Goal: Transaction & Acquisition: Download file/media

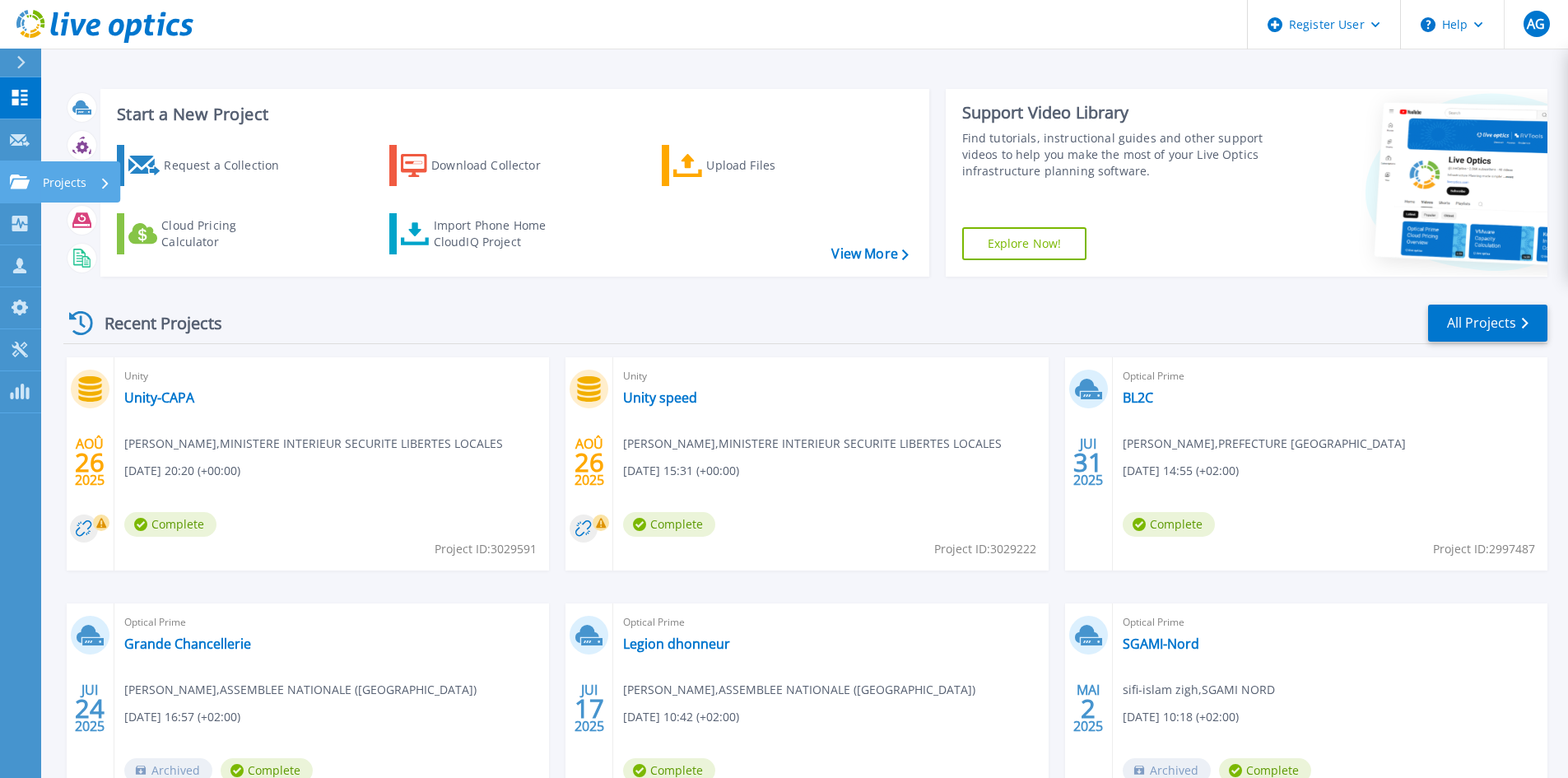
click at [68, 180] on p "Projects" at bounding box center [65, 183] width 43 height 43
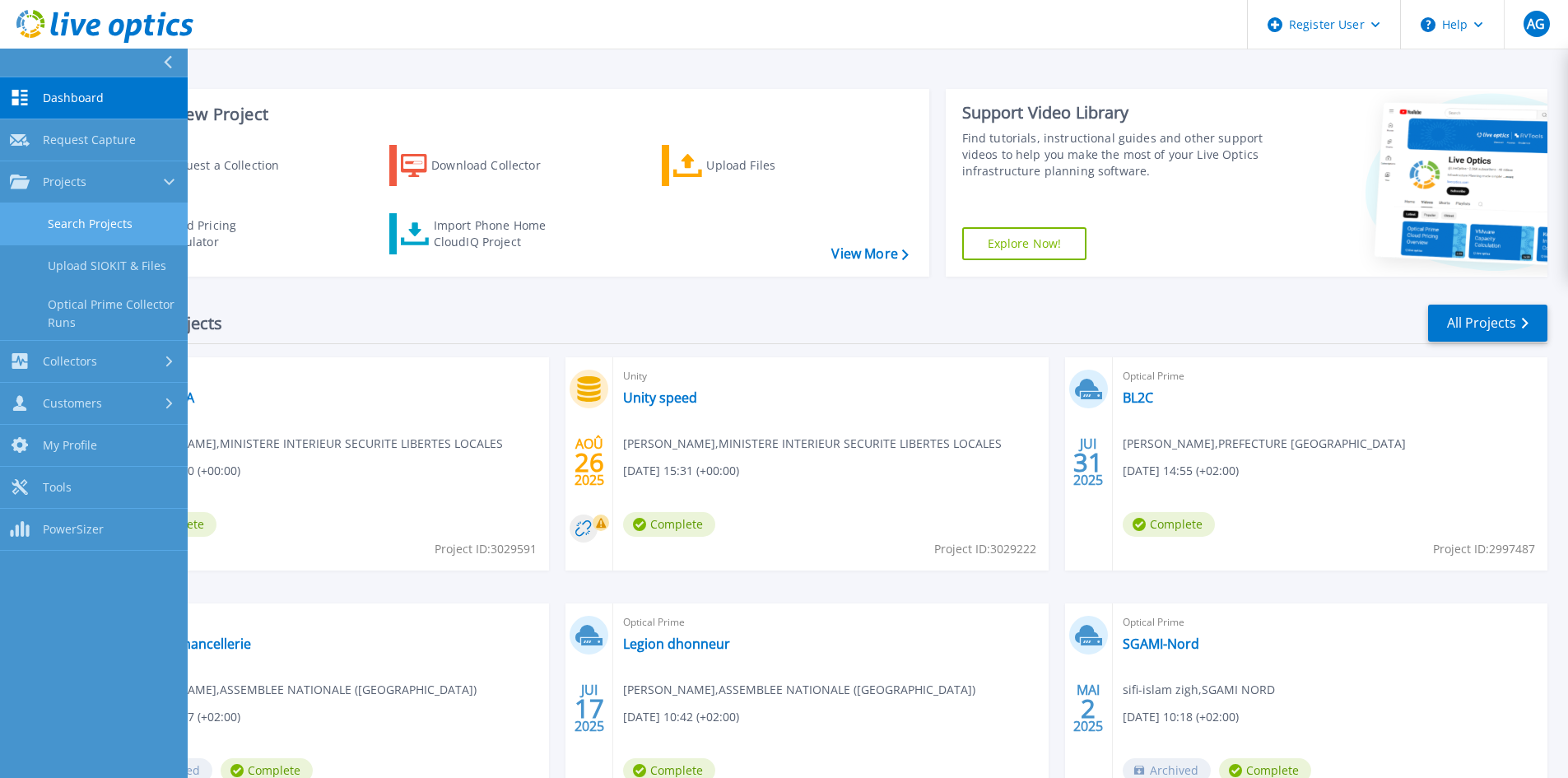
click at [99, 227] on link "Search Projects" at bounding box center [93, 224] width 188 height 42
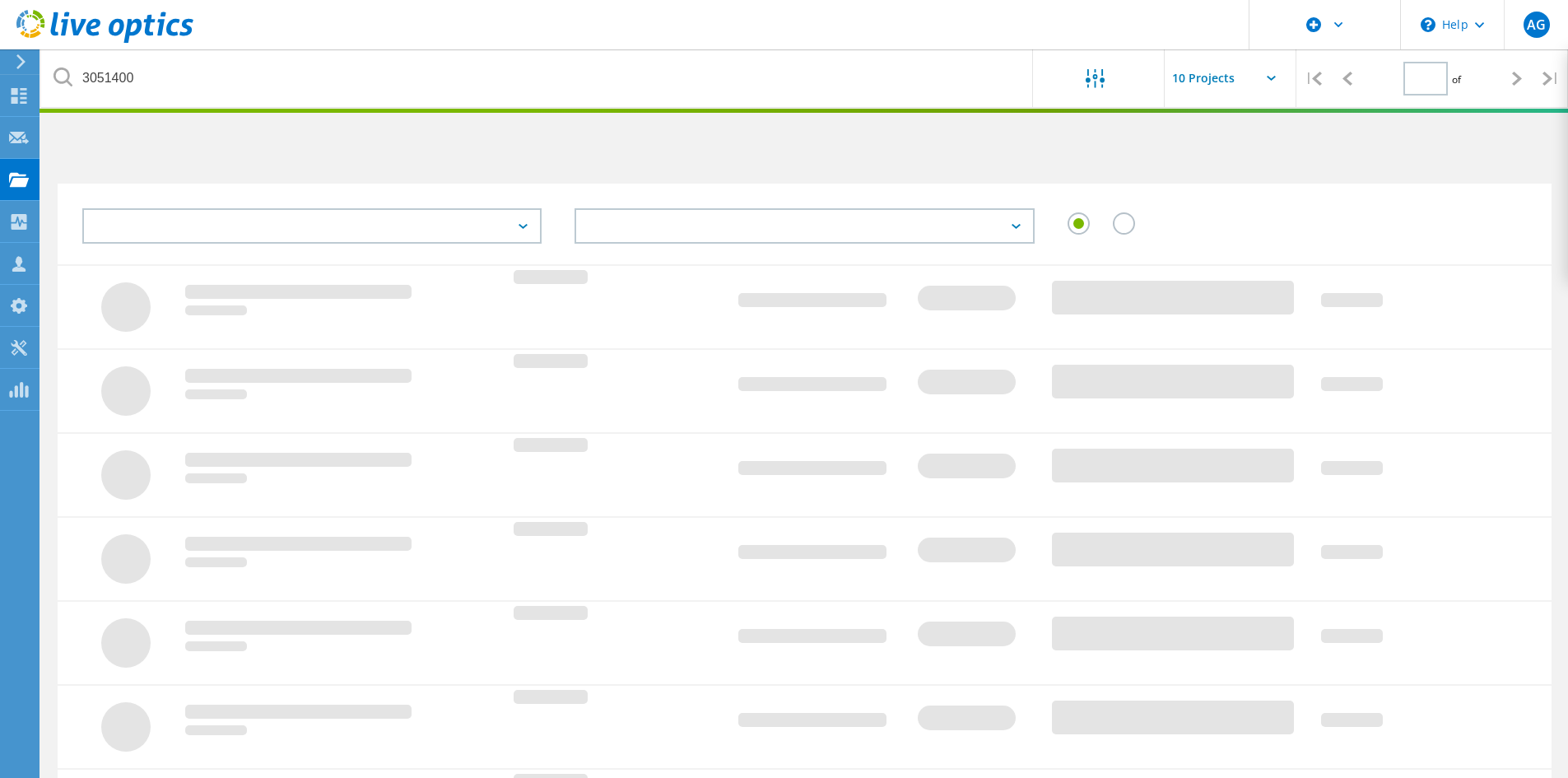
type input "1"
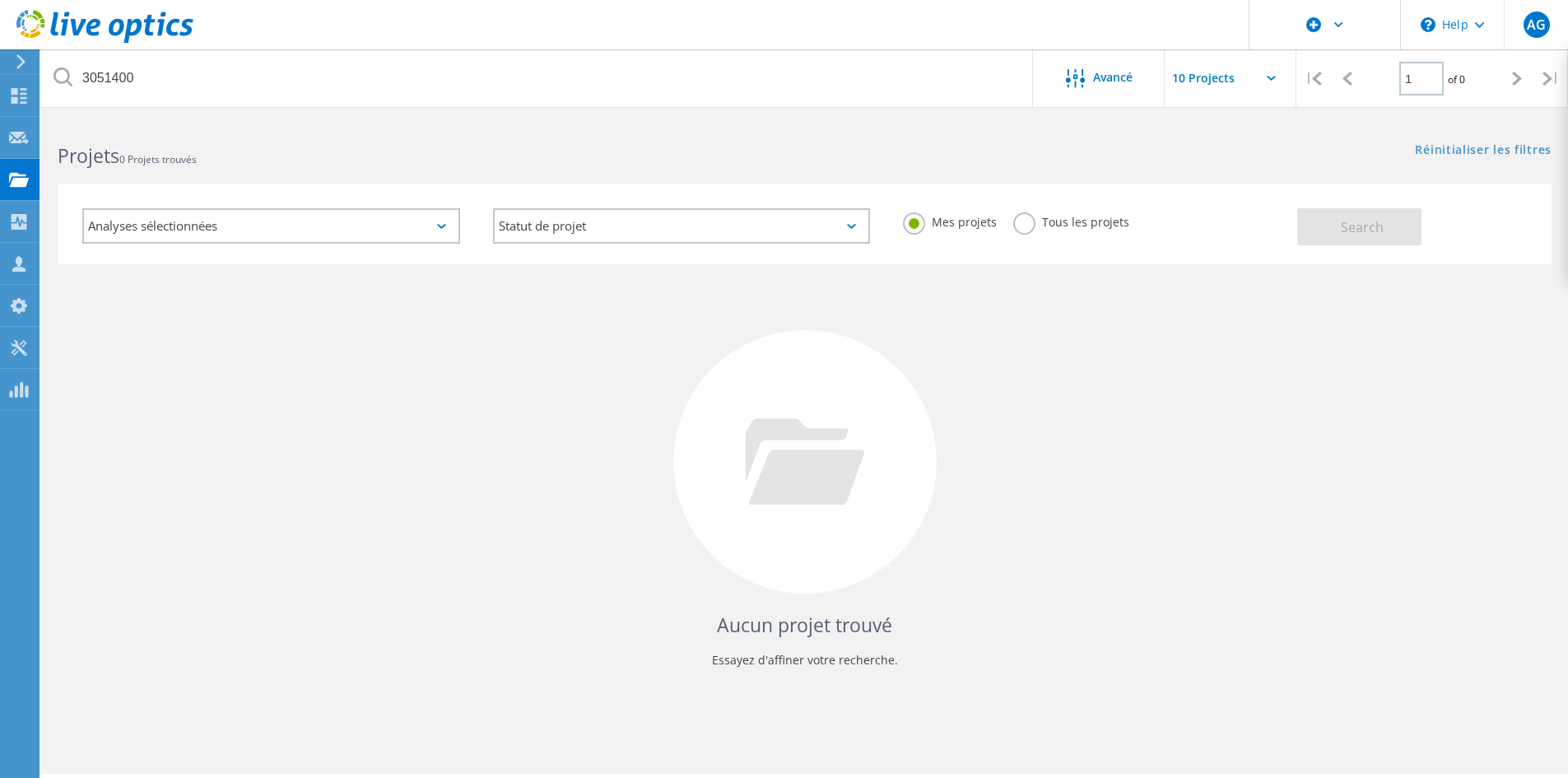
click at [252, 132] on div "Projets 0 Projets trouvés" at bounding box center [422, 141] width 763 height 43
click at [1017, 221] on label "Tous les projets" at bounding box center [1071, 220] width 116 height 16
click at [0, 0] on input "Tous les projets" at bounding box center [0, 0] width 0 height 0
click at [1366, 227] on span "Search" at bounding box center [1363, 227] width 43 height 18
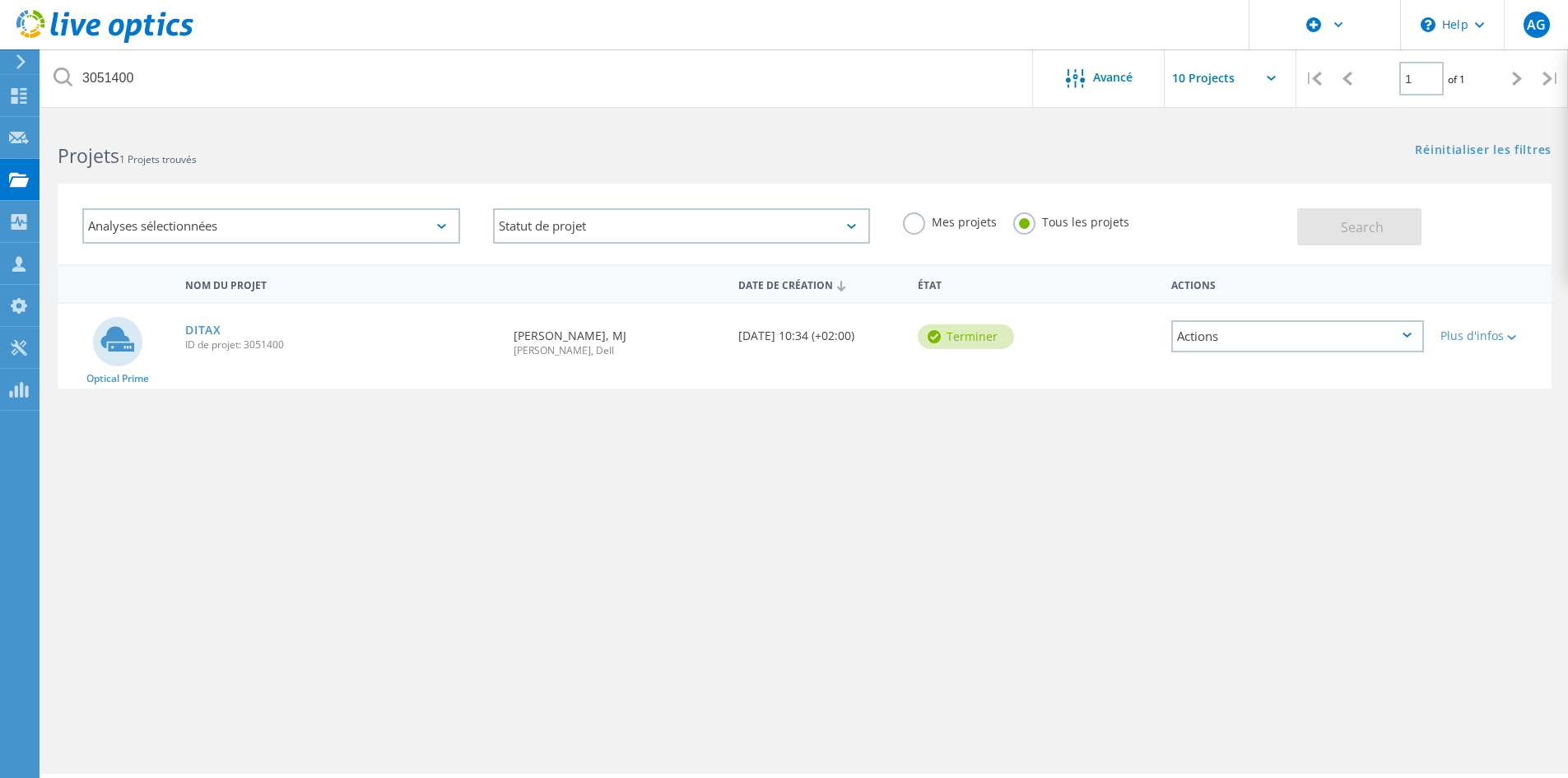
drag, startPoint x: 206, startPoint y: 325, endPoint x: 288, endPoint y: 348, distance: 85.2
click at [206, 325] on link "DITAX" at bounding box center [203, 330] width 36 height 12
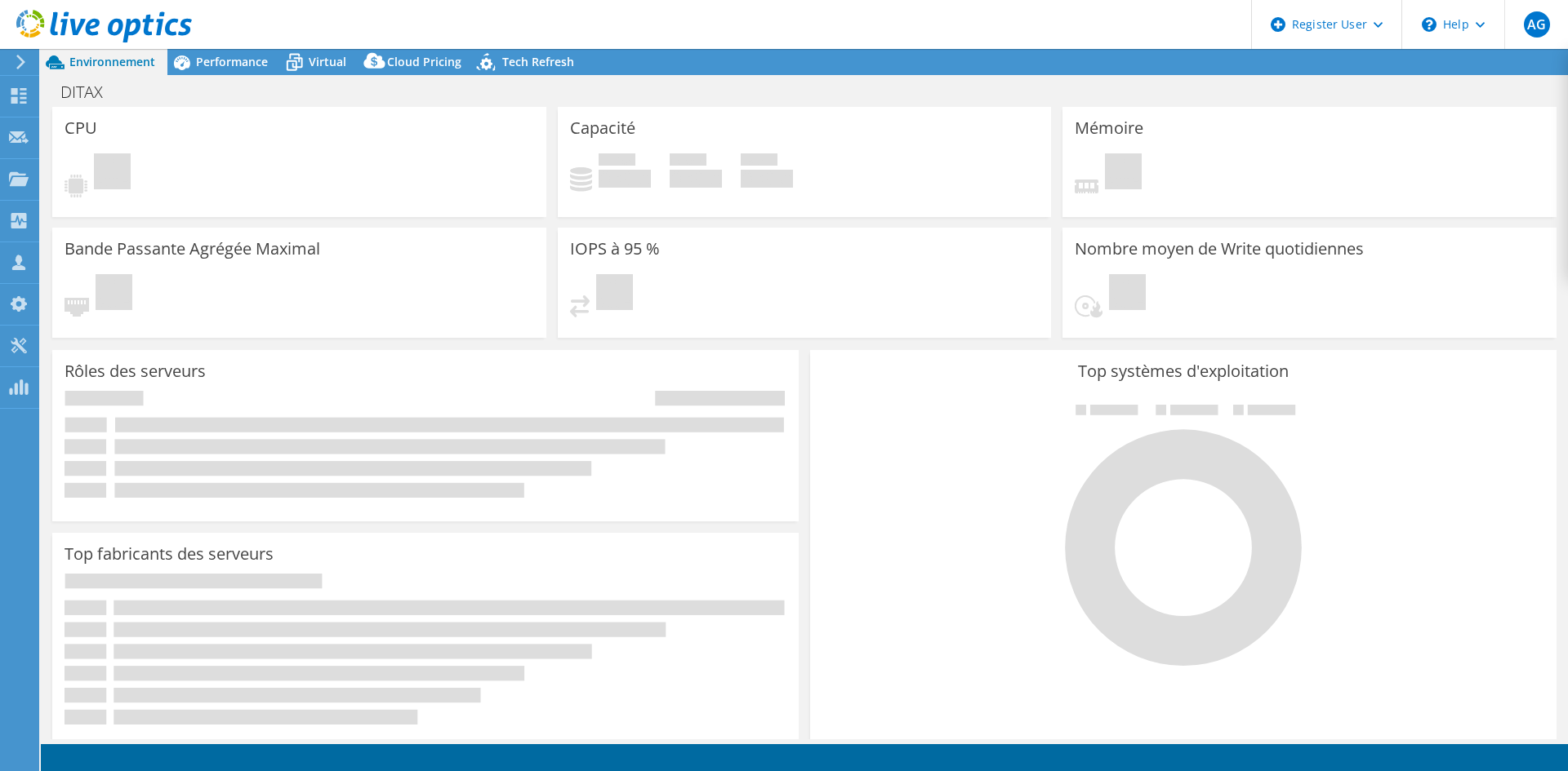
select select "EULondon"
select select "EUR"
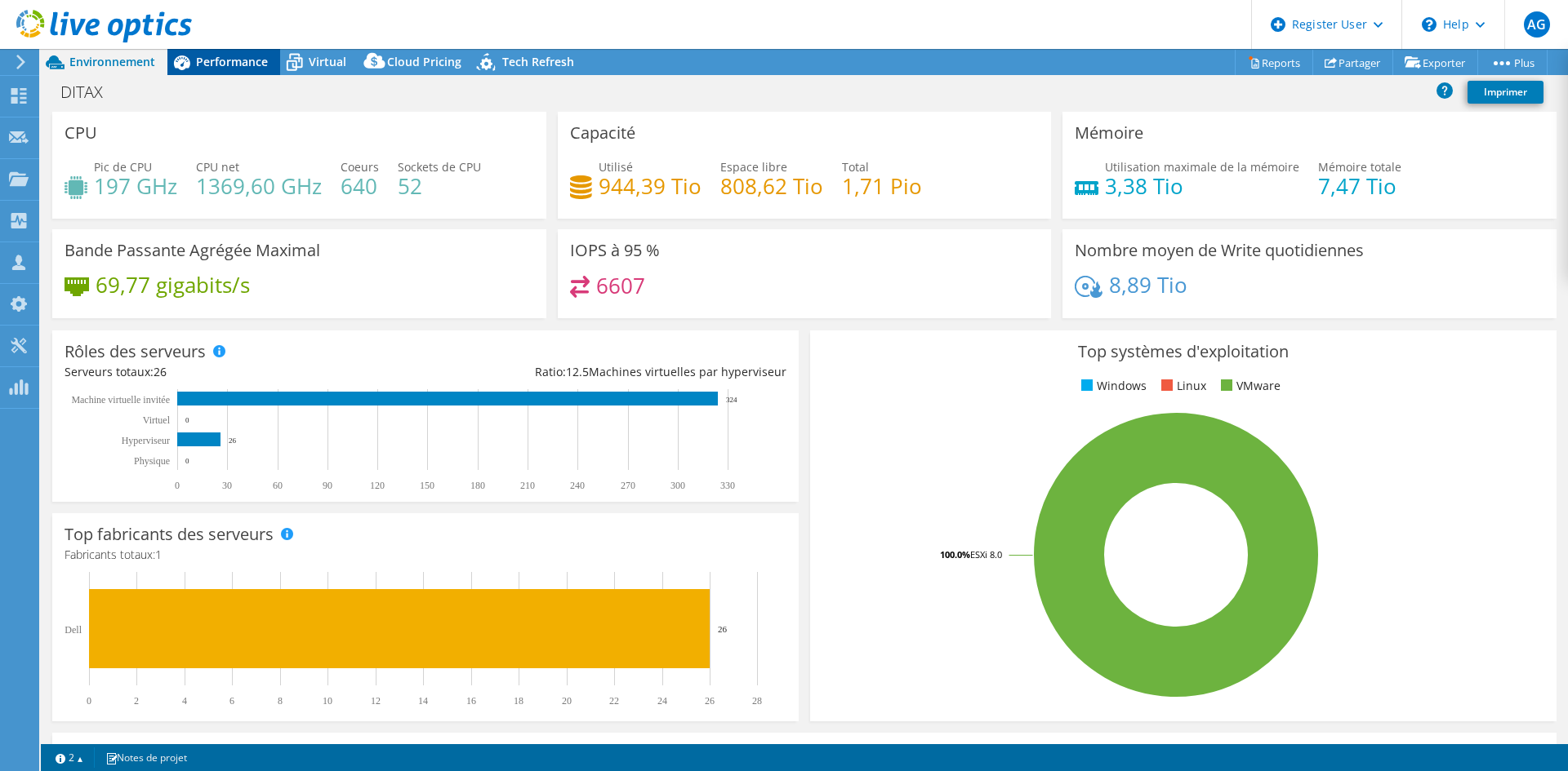
click at [217, 59] on span "Performance" at bounding box center [232, 61] width 72 height 16
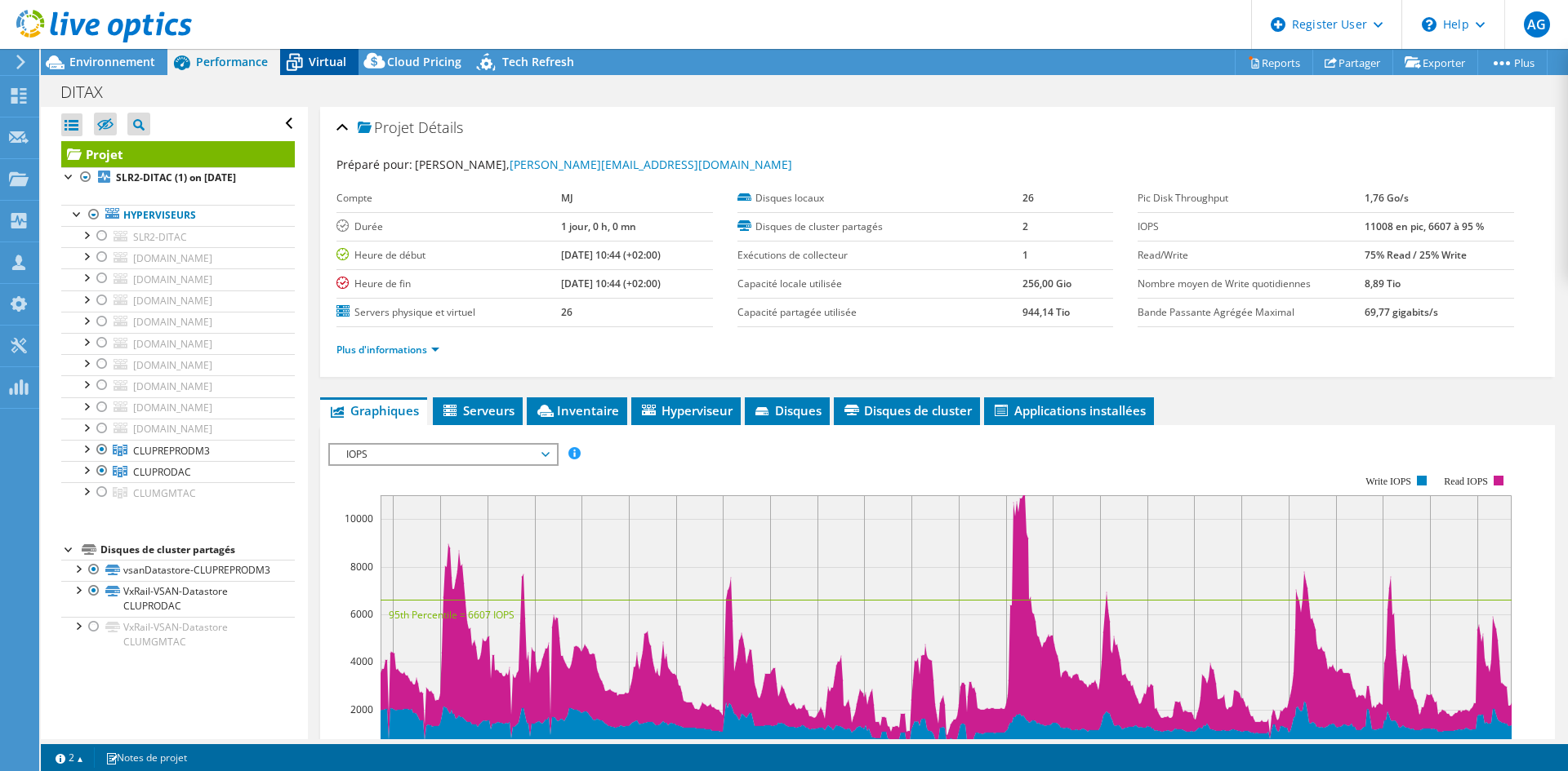
click at [320, 69] on div "Virtual" at bounding box center [319, 61] width 78 height 26
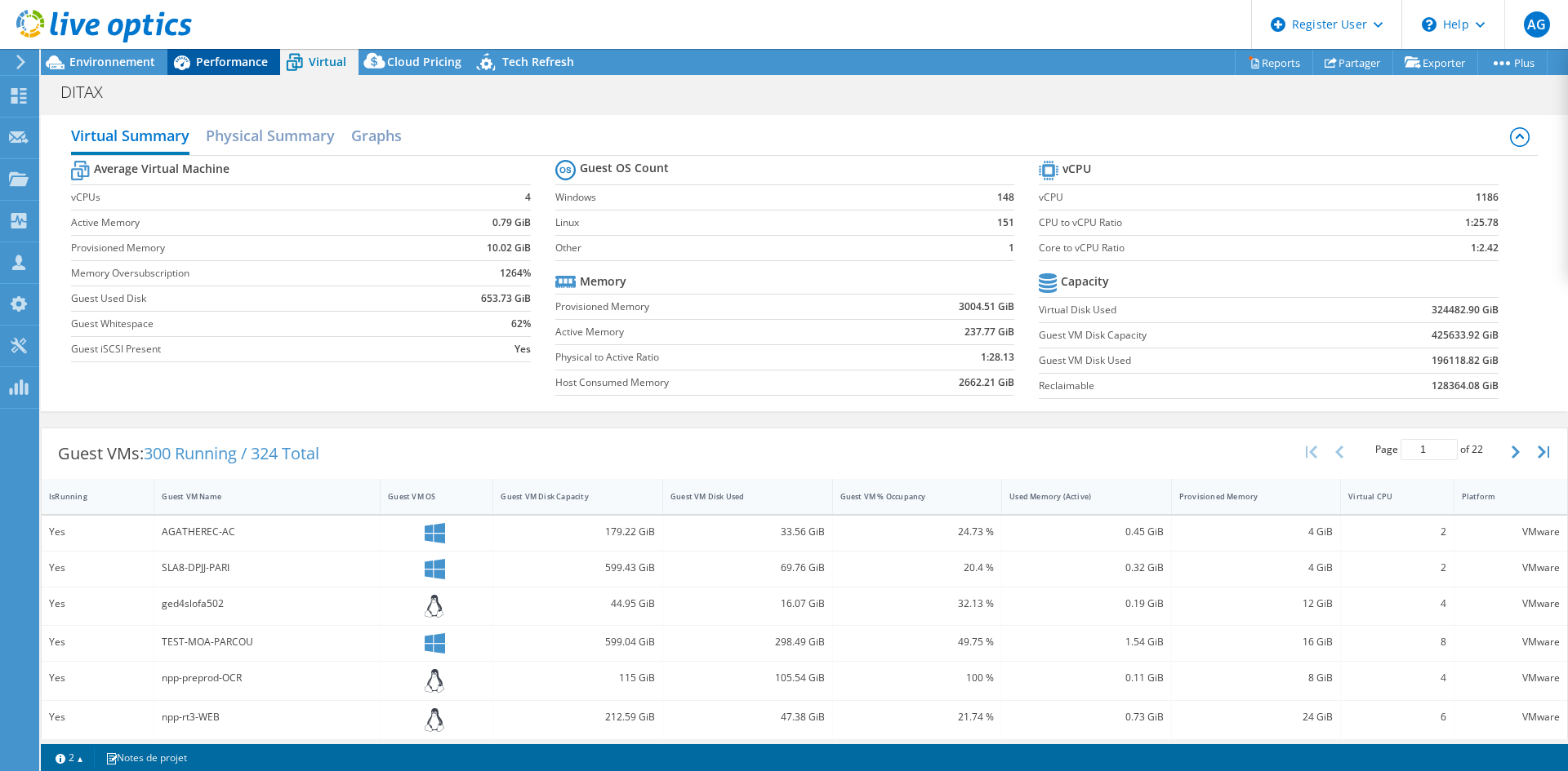
click at [238, 59] on span "Performance" at bounding box center [232, 61] width 72 height 16
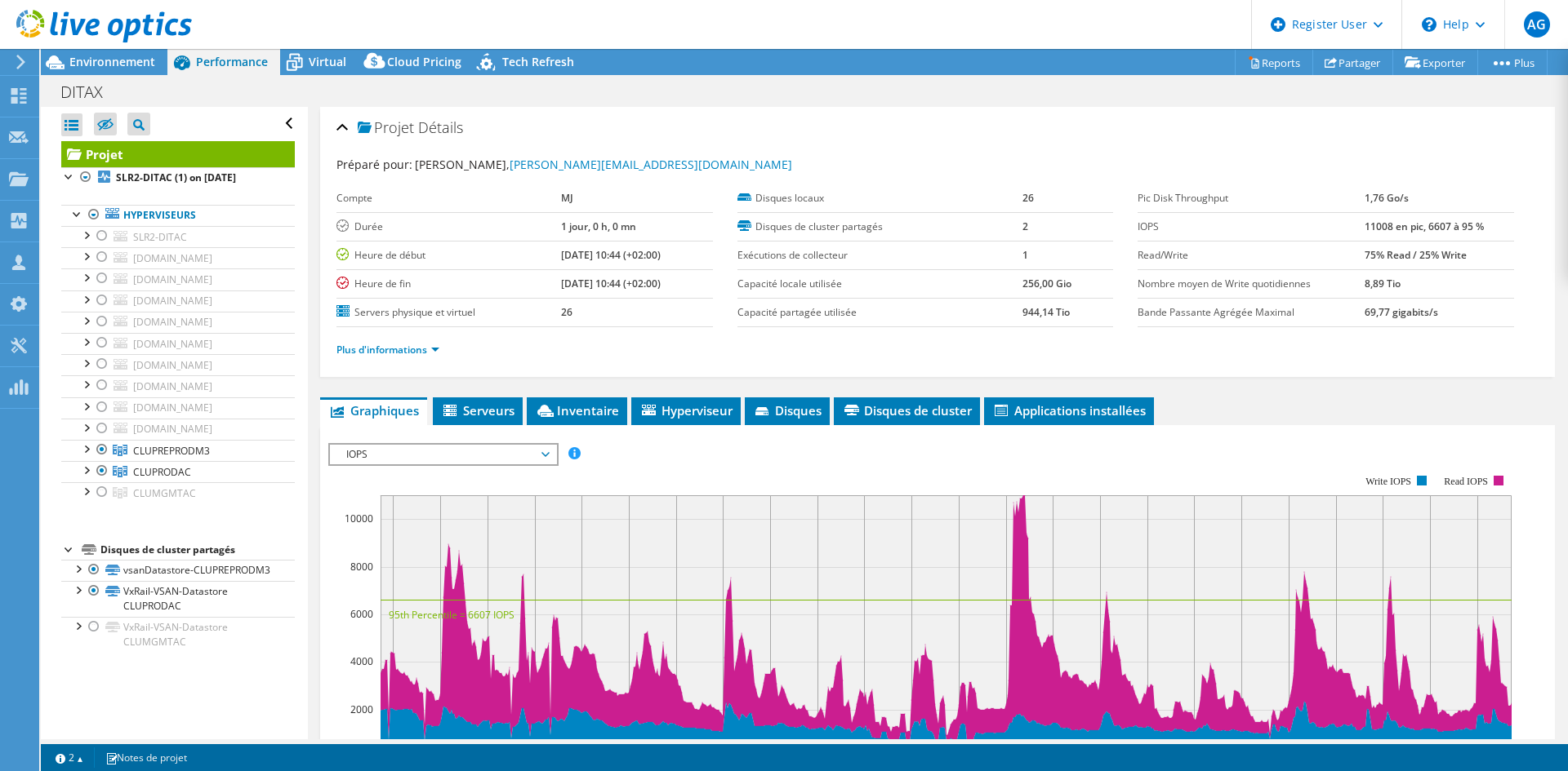
click at [491, 459] on span "IOPS" at bounding box center [442, 455] width 209 height 19
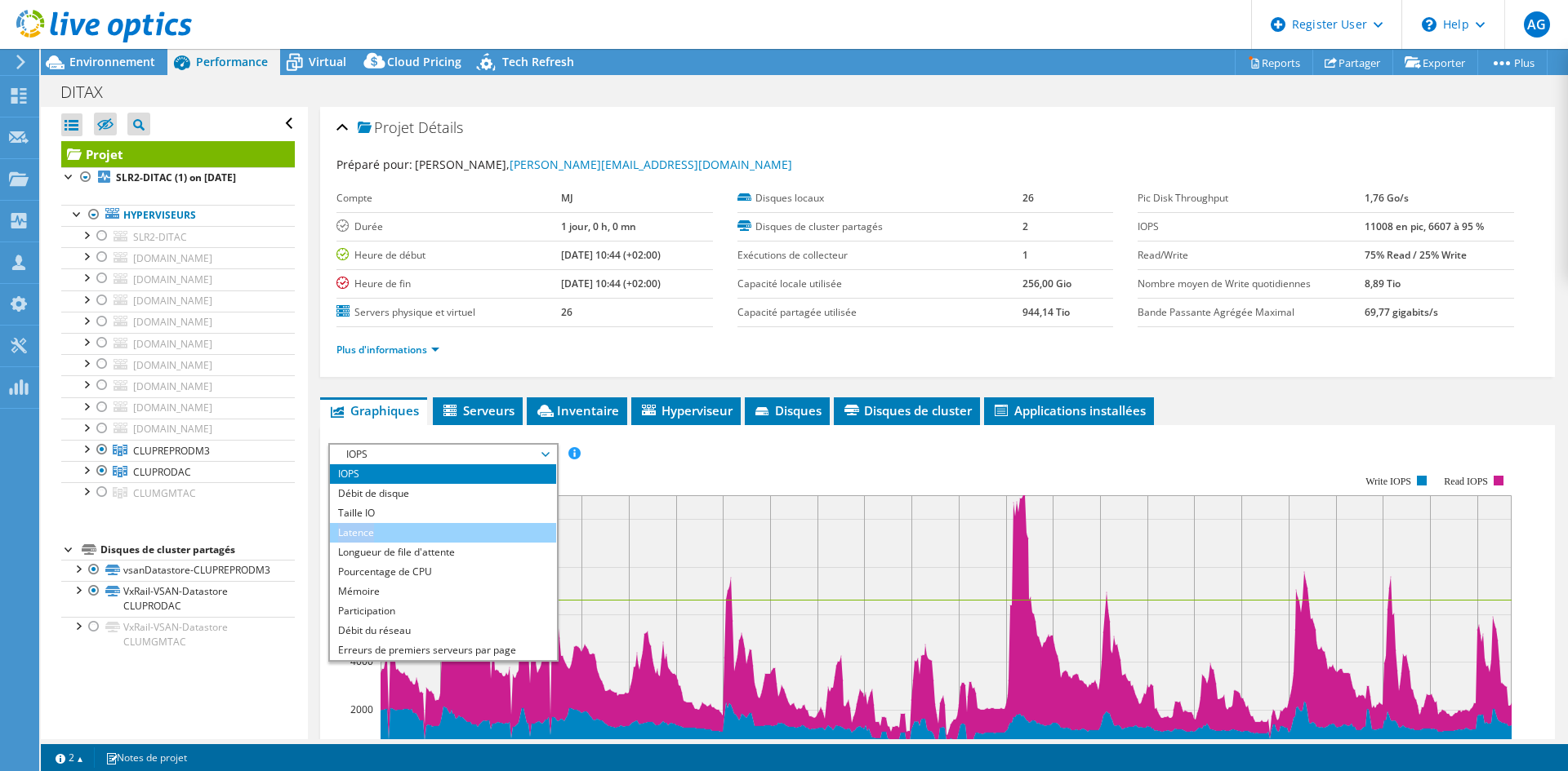
drag, startPoint x: 457, startPoint y: 511, endPoint x: 466, endPoint y: 528, distance: 19.2
click at [466, 528] on ul "IOPS Débit de disque Taille IO Latence Longueur de file d'attente Pourcentage d…" at bounding box center [443, 562] width 226 height 196
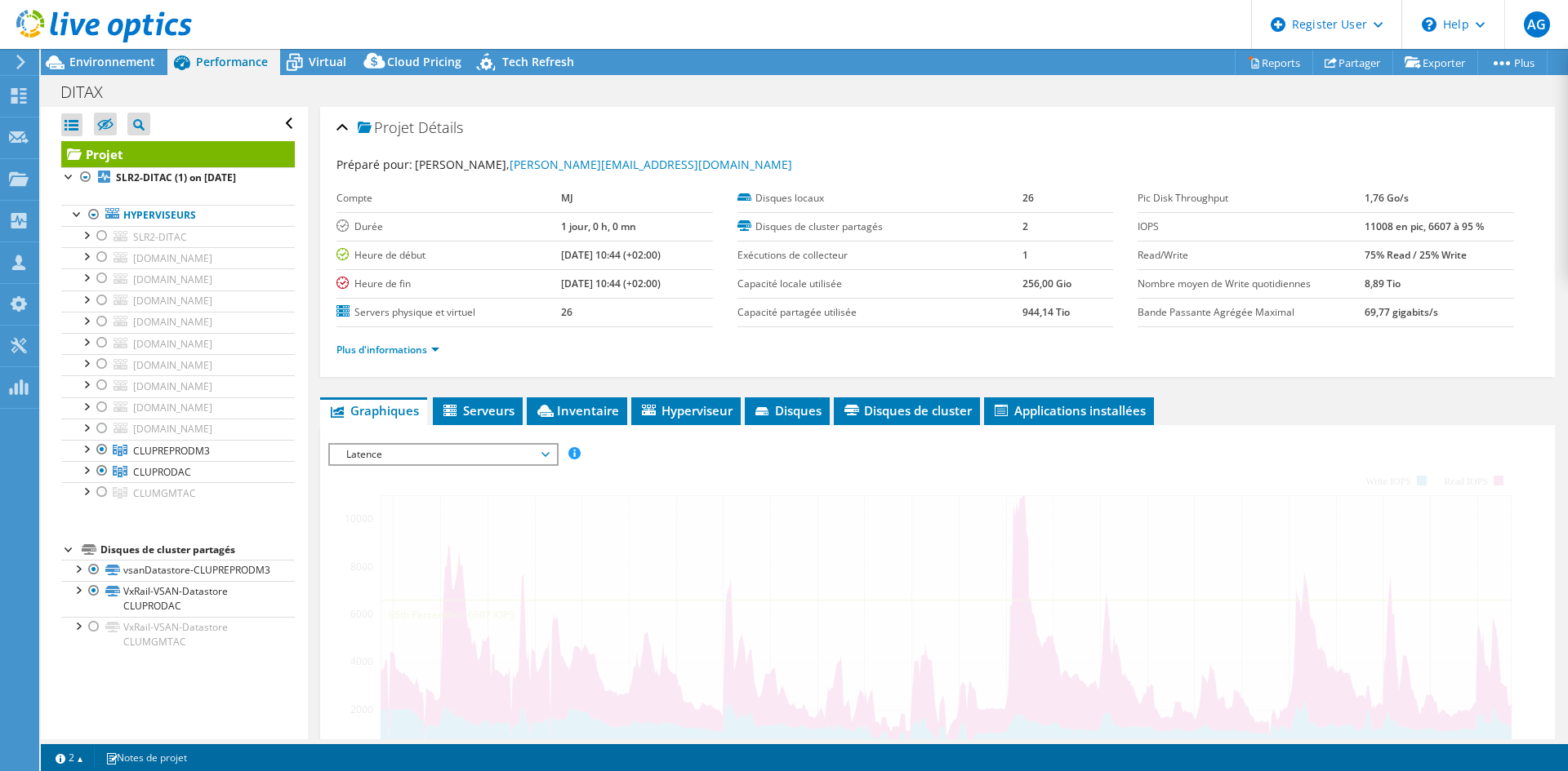
click at [466, 528] on div "IOPS Débit [PERSON_NAME] Taille IO Latence Longueur de file d'attente Pourcenta…" at bounding box center [937, 721] width 1218 height 558
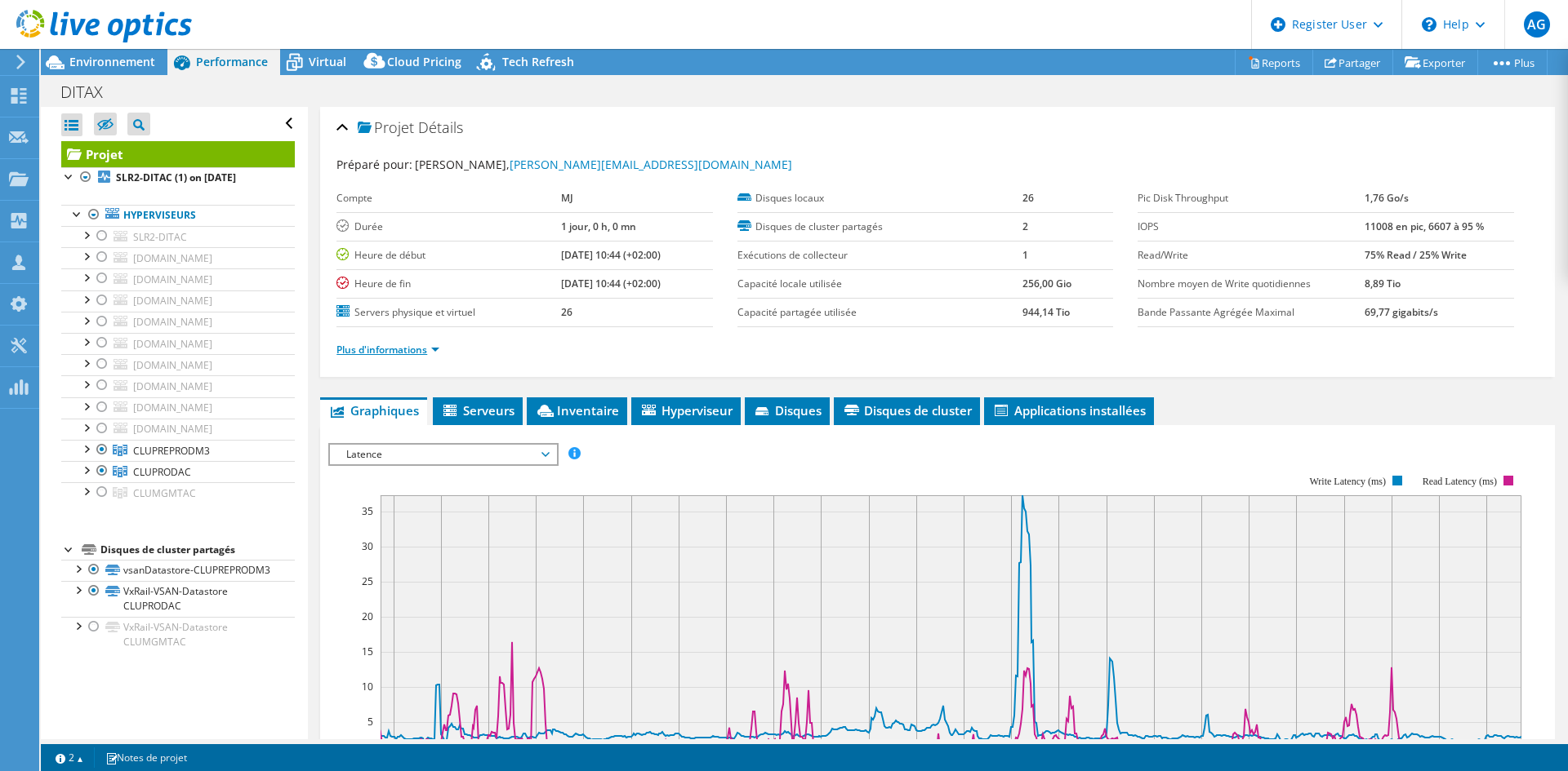
click at [362, 349] on link "Plus d'informations" at bounding box center [388, 349] width 103 height 14
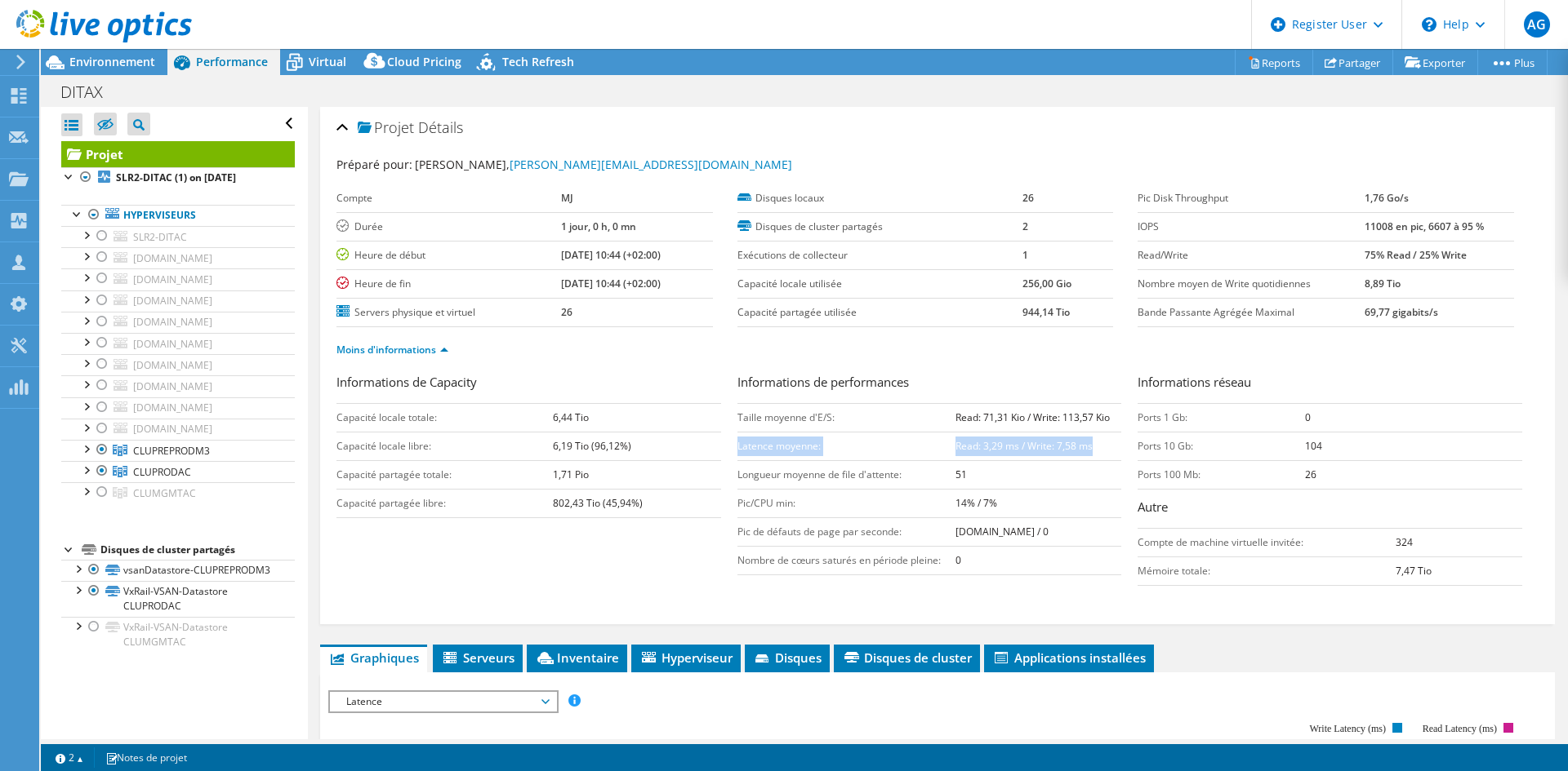
drag, startPoint x: 734, startPoint y: 447, endPoint x: 1089, endPoint y: 452, distance: 355.0
click at [1089, 452] on tr "Latence moyenne: Read: 3,29 ms / Write: 7,58 ms" at bounding box center [929, 446] width 385 height 28
click at [989, 144] on div "Projet Détails" at bounding box center [937, 128] width 1202 height 35
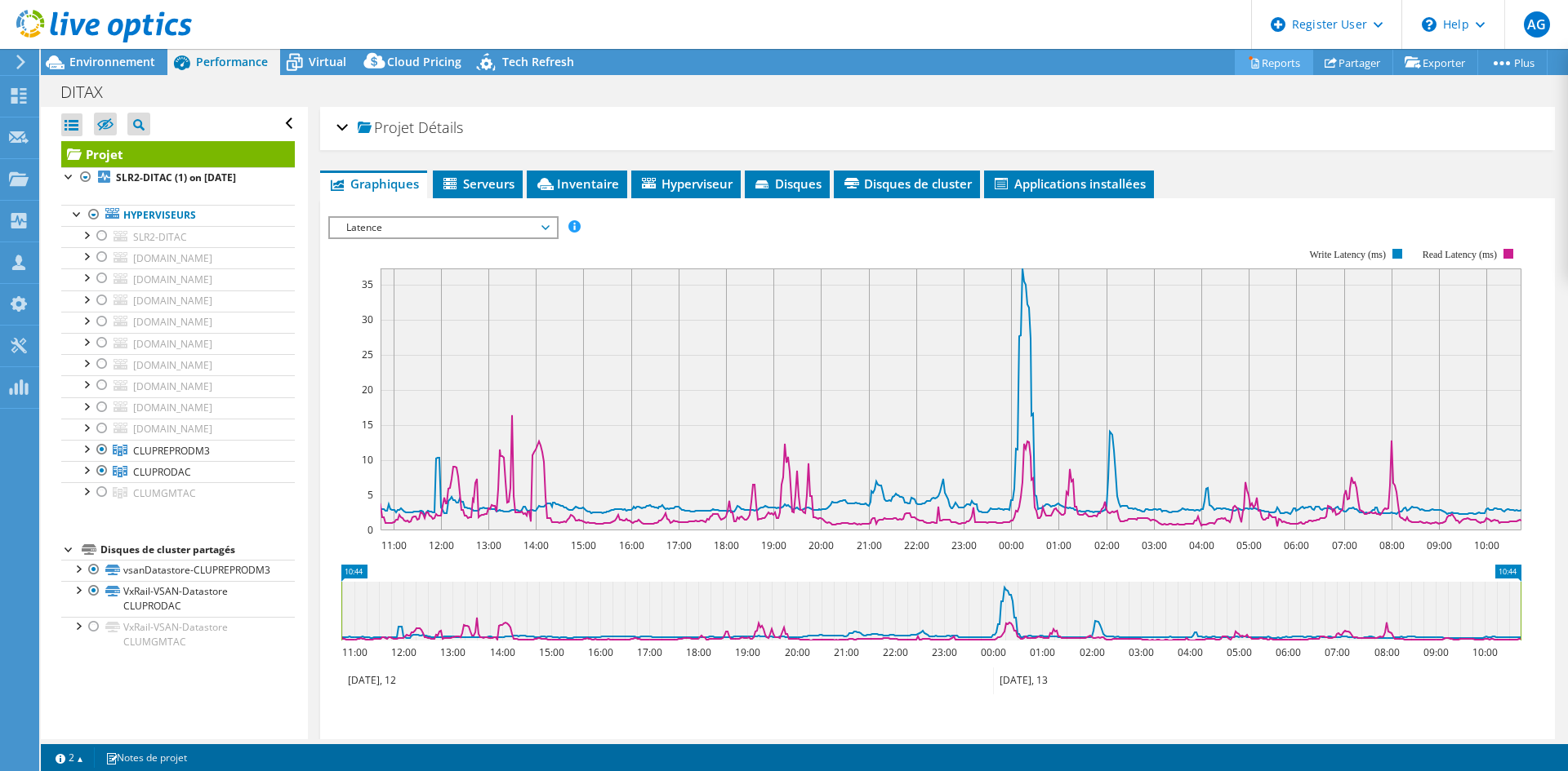
click at [1277, 60] on link "Reports" at bounding box center [1274, 62] width 78 height 25
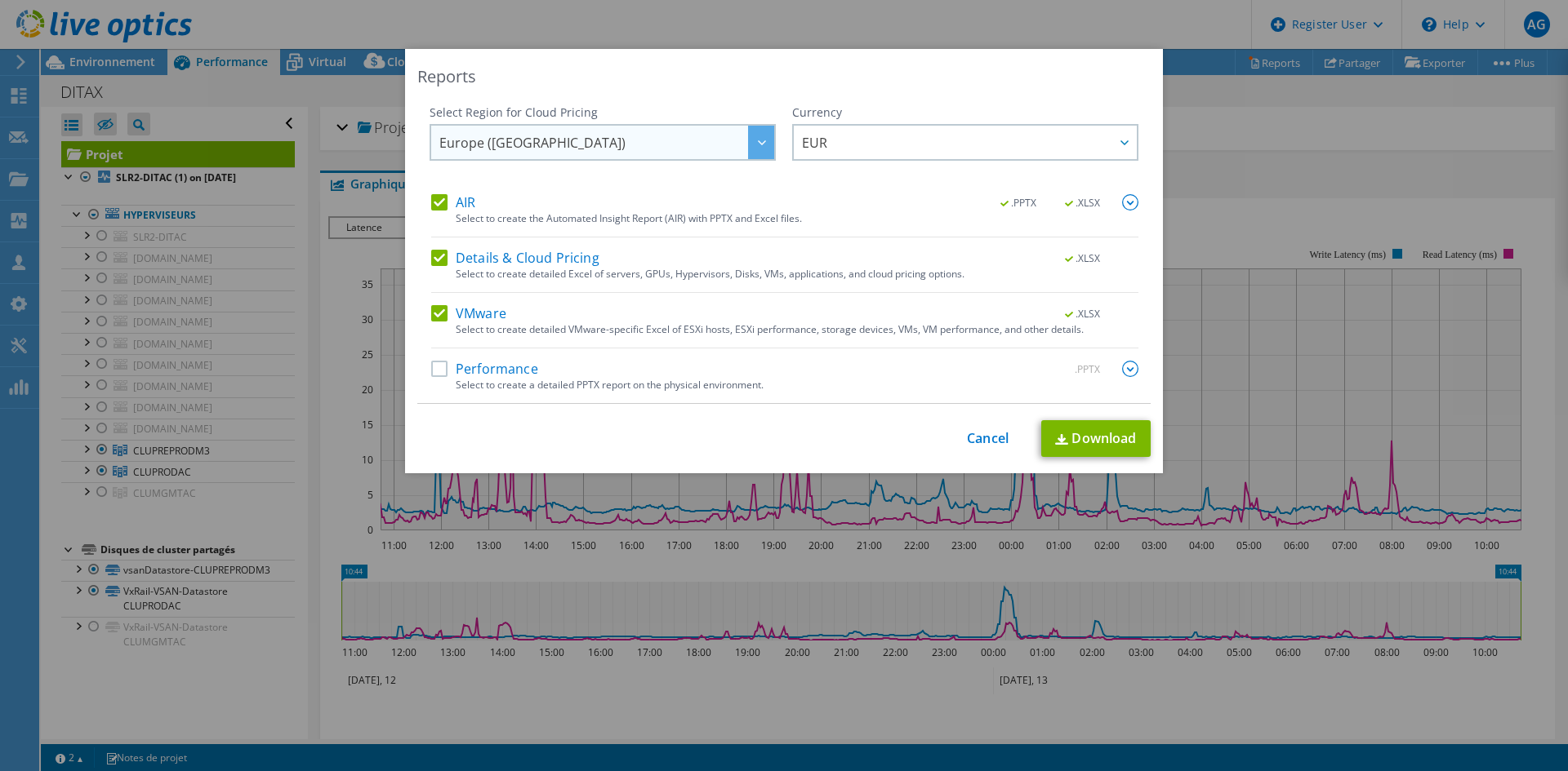
click at [562, 154] on span "Europe ([GEOGRAPHIC_DATA])" at bounding box center [607, 142] width 335 height 33
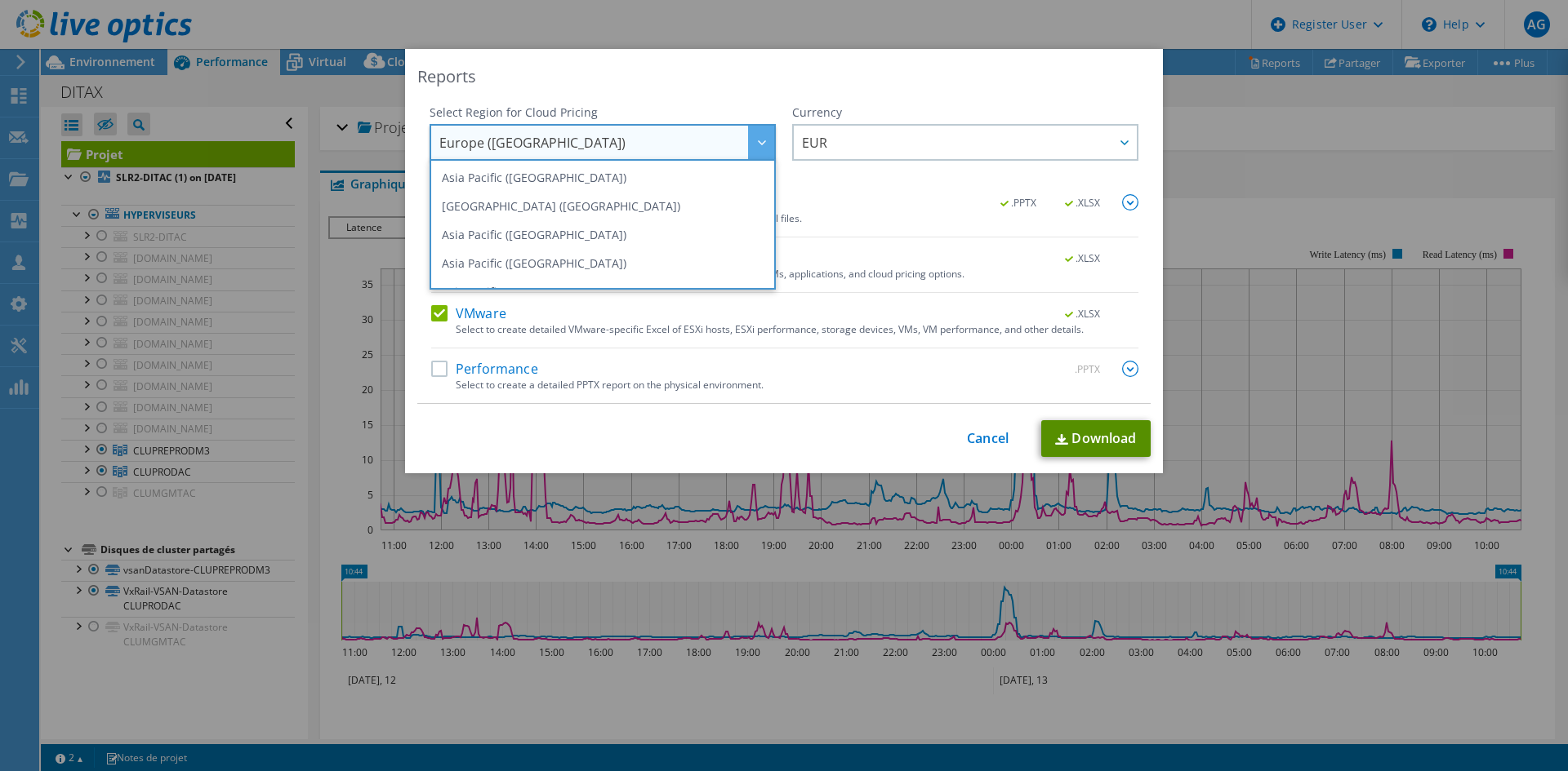
click at [1099, 431] on link "Download" at bounding box center [1096, 439] width 109 height 37
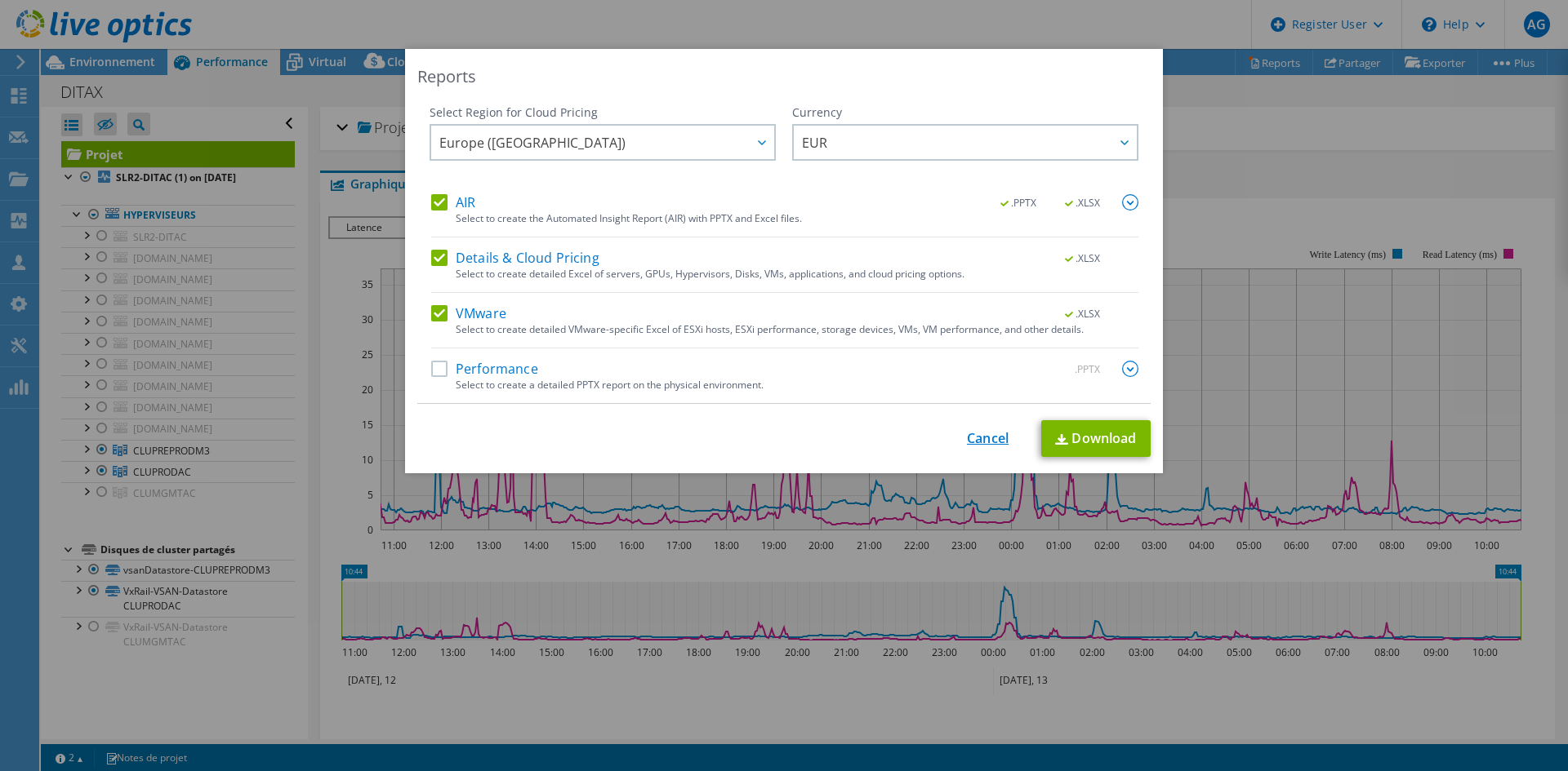
drag, startPoint x: 949, startPoint y: 449, endPoint x: 968, endPoint y: 442, distance: 20.2
click at [949, 449] on div "This process may take a while, please wait... Cancel Download" at bounding box center [783, 439] width 733 height 37
click at [1014, 423] on div "This process may take a while, please wait... Cancel Download" at bounding box center [783, 439] width 733 height 37
click at [1010, 445] on div "This process may take a while, please wait... Cancel Download" at bounding box center [783, 439] width 733 height 37
click at [995, 433] on link "Cancel" at bounding box center [988, 439] width 42 height 16
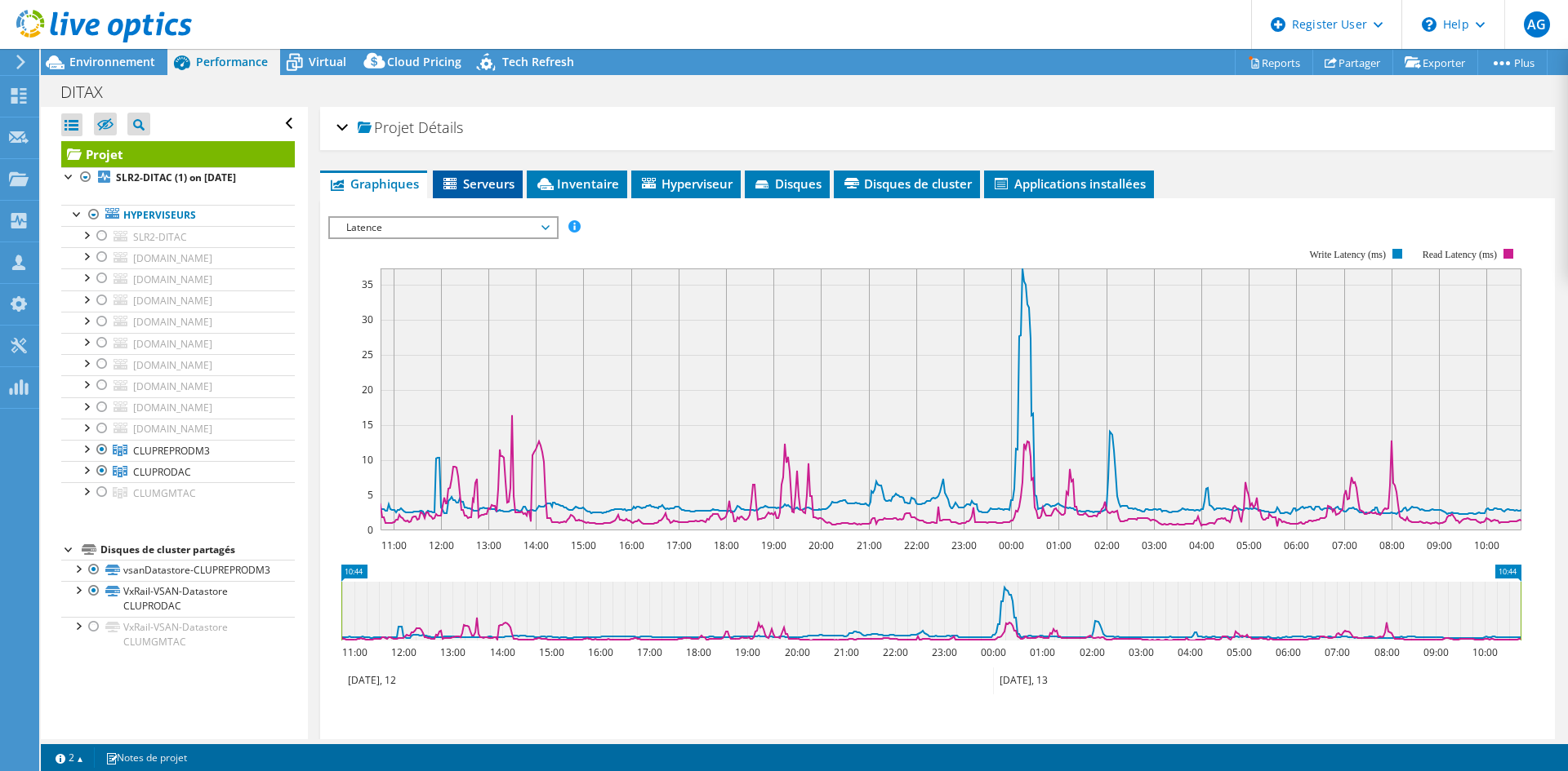
click at [461, 176] on span "Serveurs" at bounding box center [477, 183] width 73 height 17
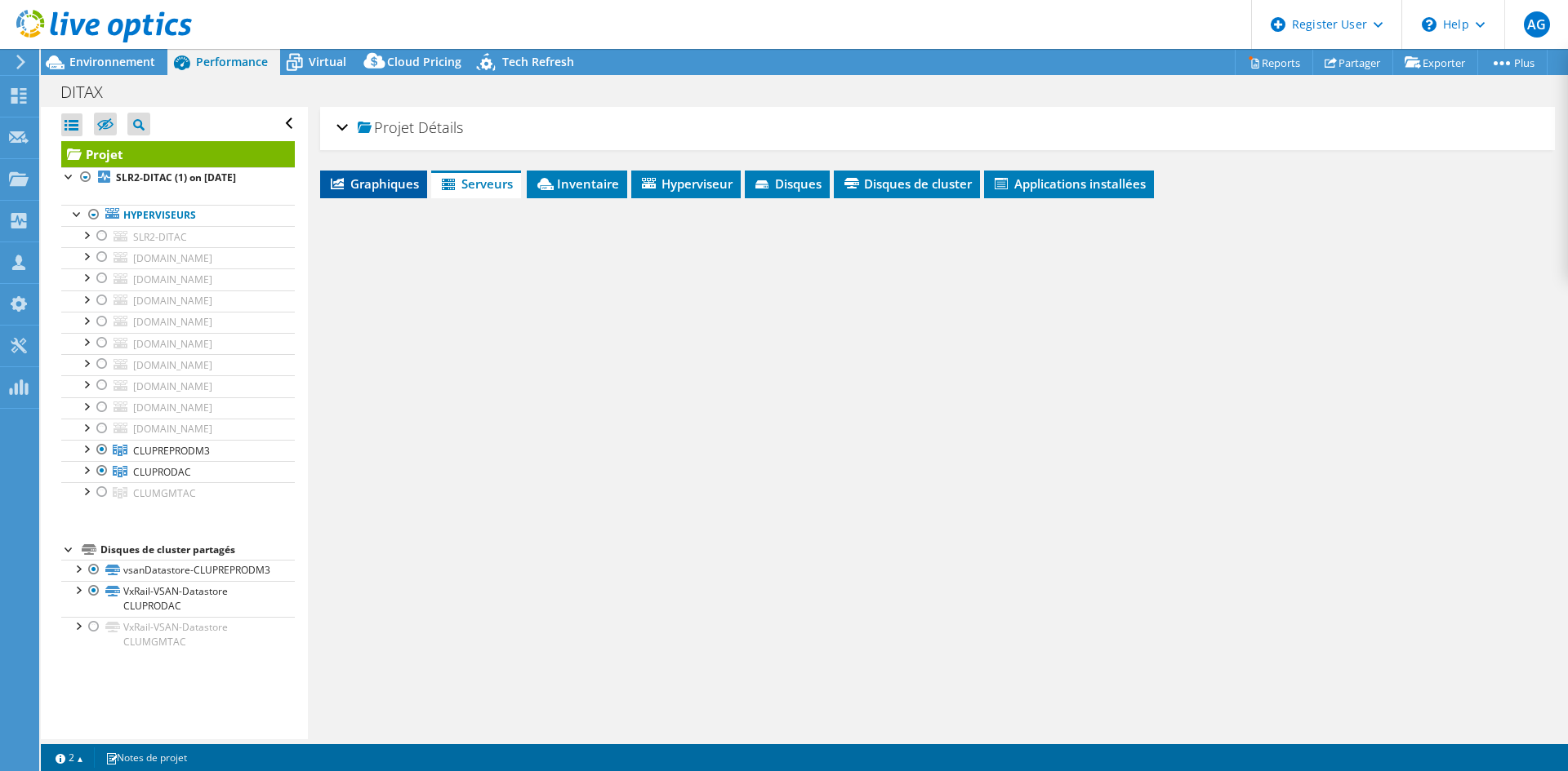
click at [371, 181] on span "Graphiques" at bounding box center [373, 183] width 91 height 17
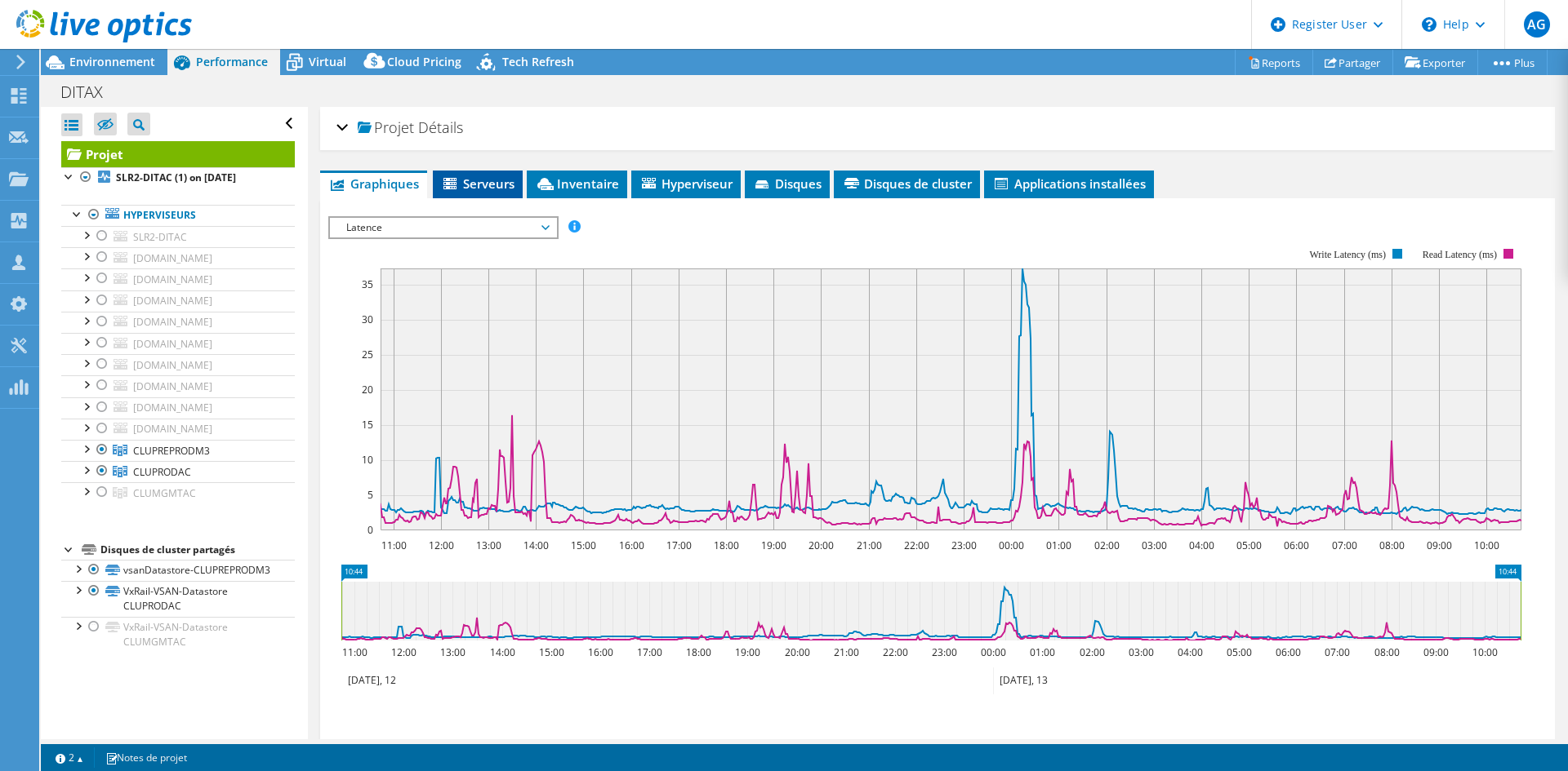
click at [477, 180] on span "Serveurs" at bounding box center [477, 183] width 73 height 17
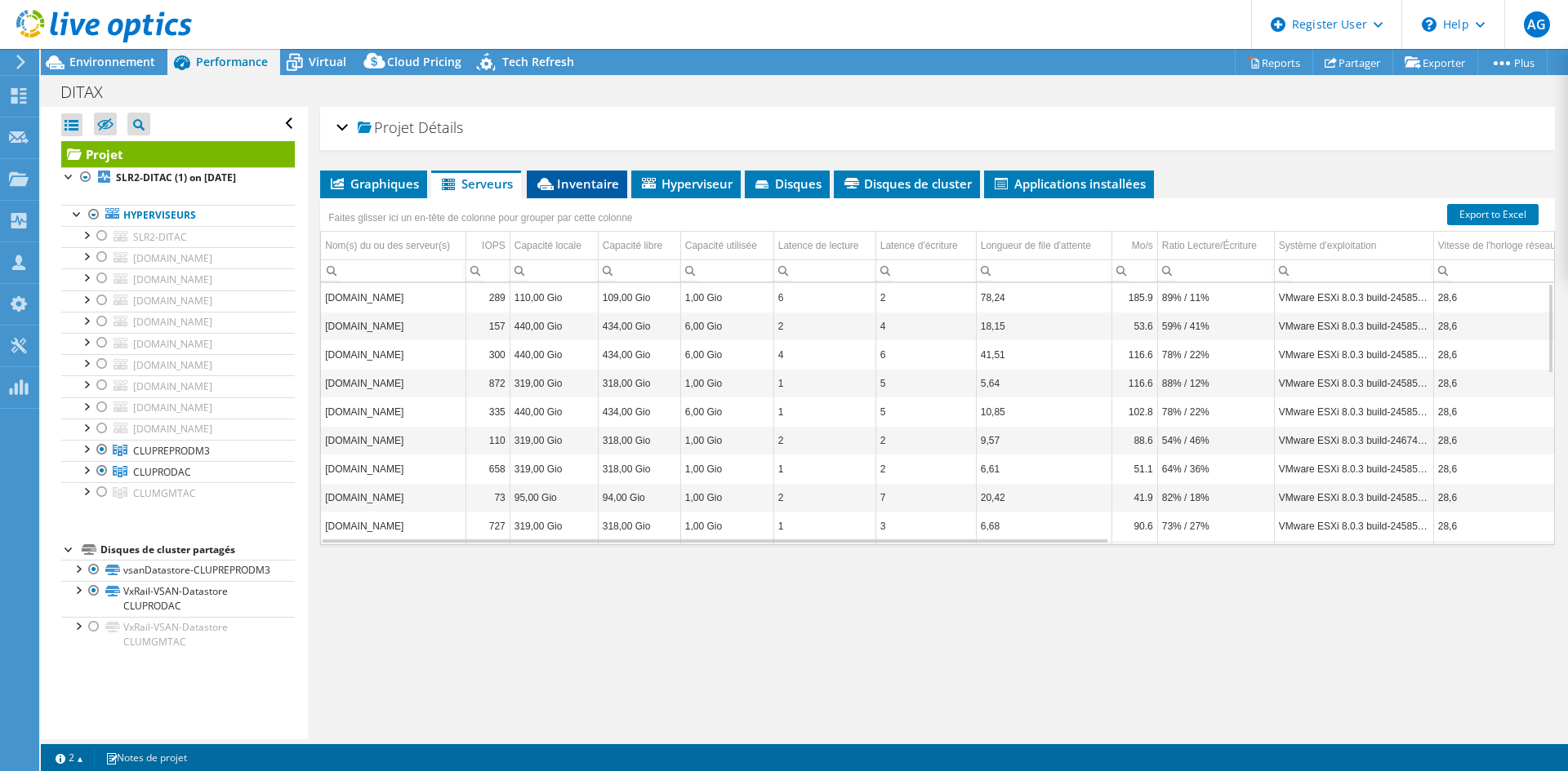
click at [578, 183] on span "Inventaire" at bounding box center [577, 183] width 84 height 17
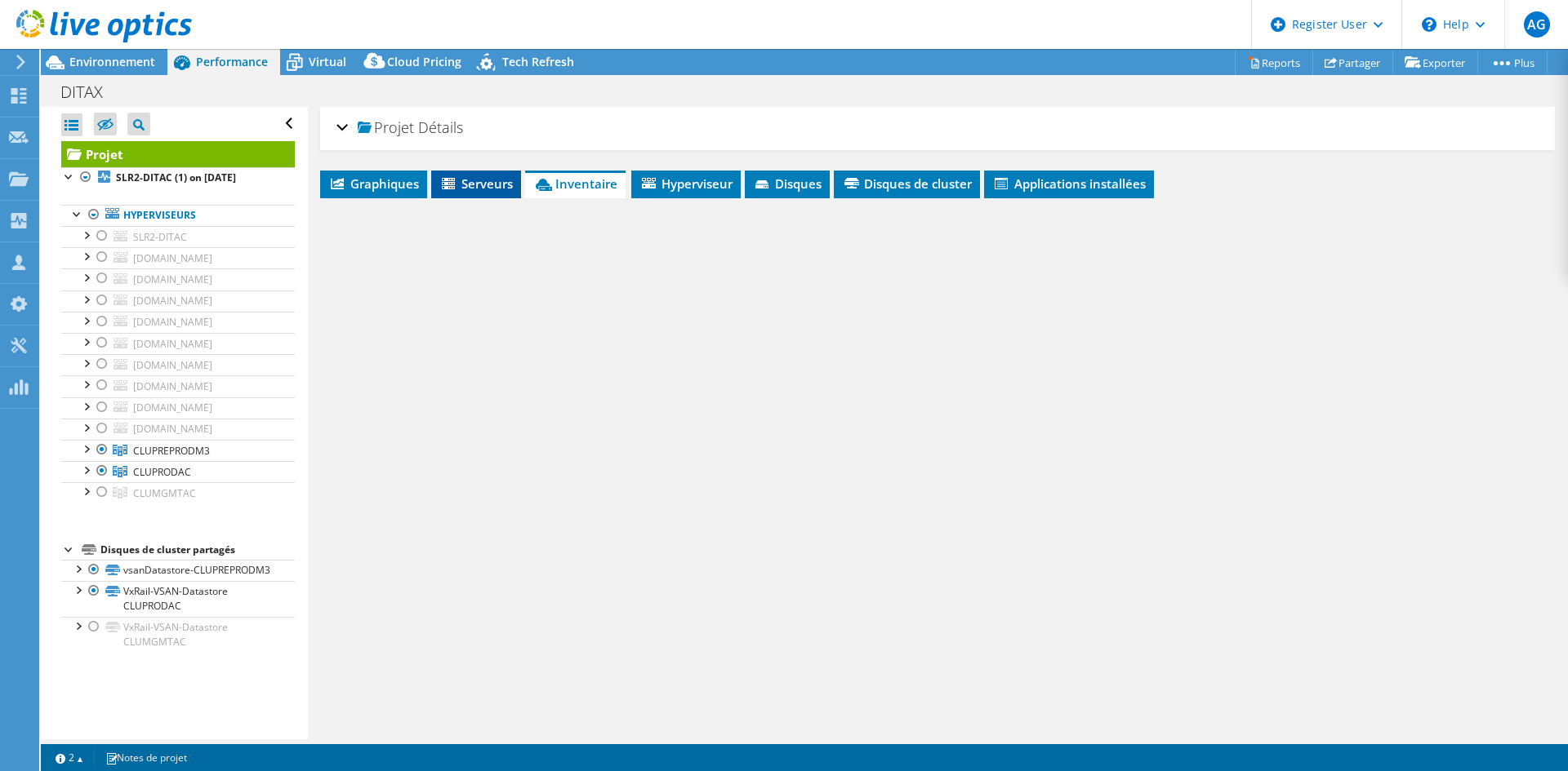
drag, startPoint x: 478, startPoint y: 184, endPoint x: 381, endPoint y: 176, distance: 97.3
click at [479, 184] on span "Serveurs" at bounding box center [475, 183] width 73 height 17
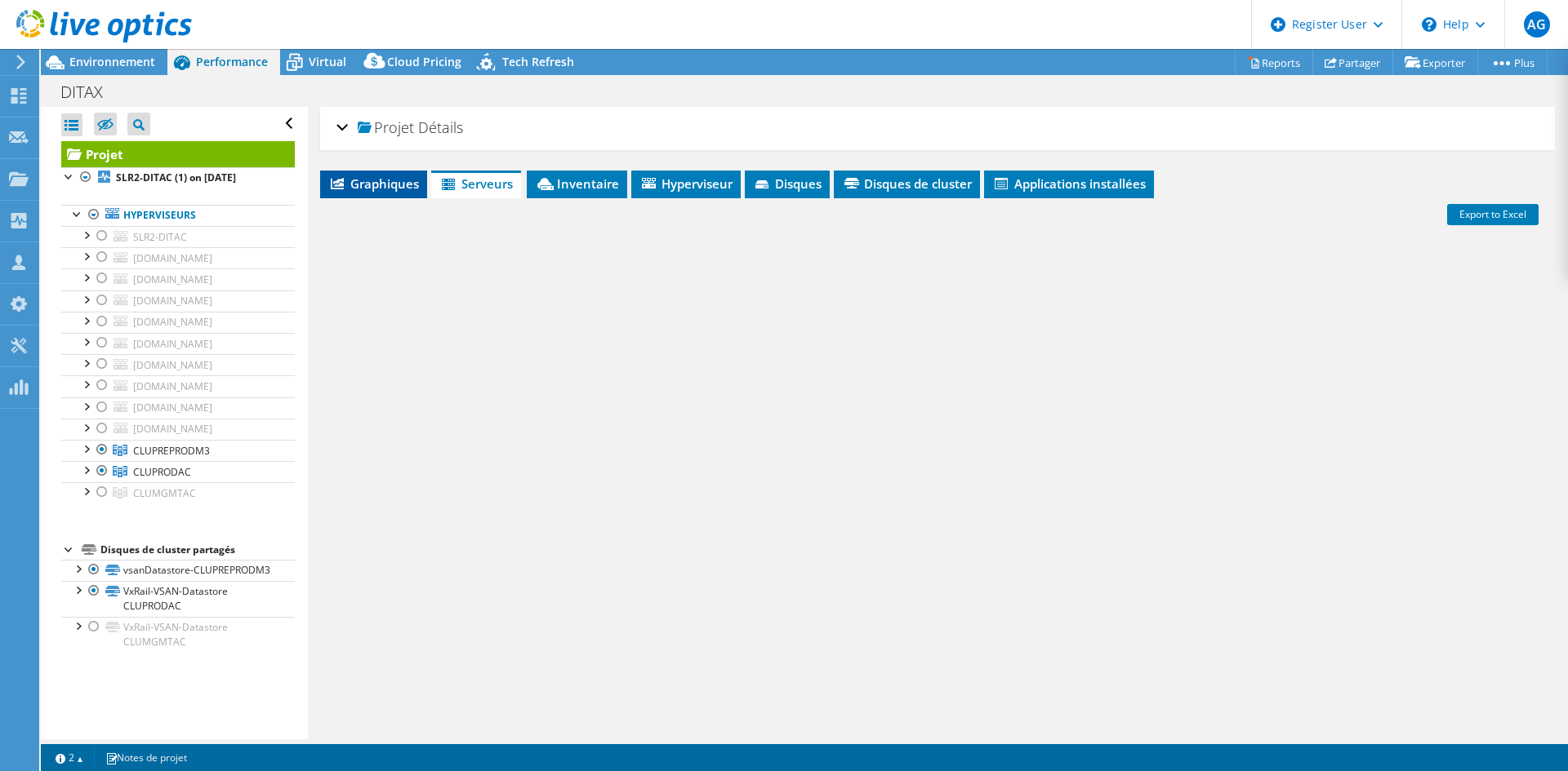
click at [381, 176] on span "Graphiques" at bounding box center [373, 183] width 91 height 17
